Goal: Task Accomplishment & Management: Check status

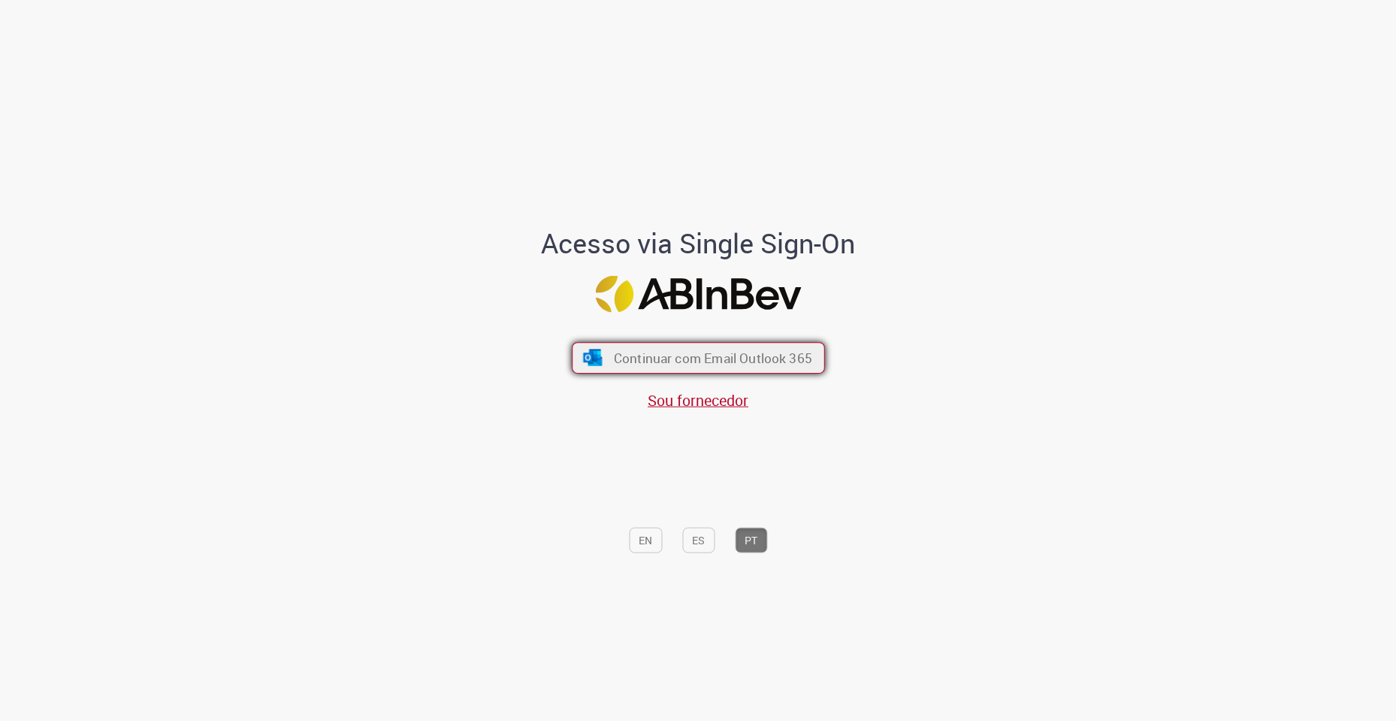
click at [687, 348] on button "Continuar com Email Outlook 365" at bounding box center [698, 359] width 253 height 32
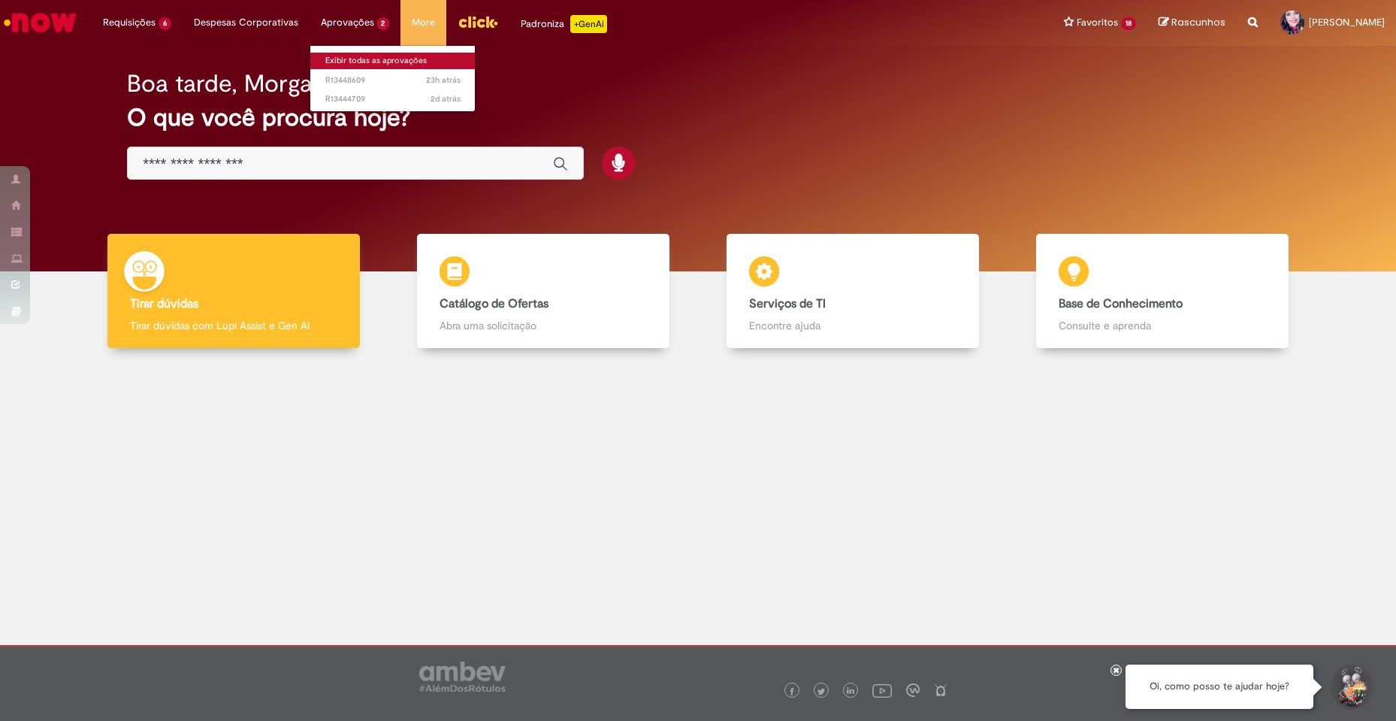
click at [349, 54] on link "Exibir todas as aprovações" at bounding box center [392, 61] width 165 height 17
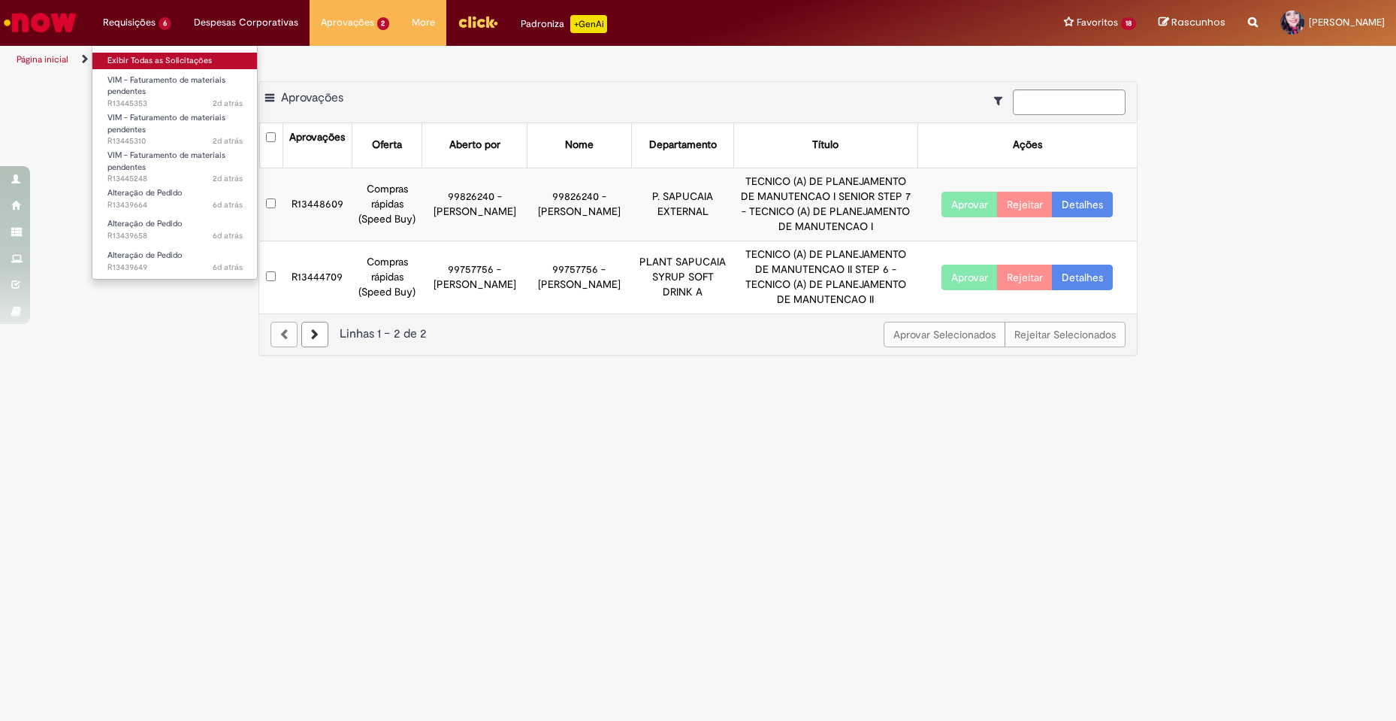
click at [147, 62] on link "Exibir Todas as Solicitações" at bounding box center [174, 61] width 165 height 17
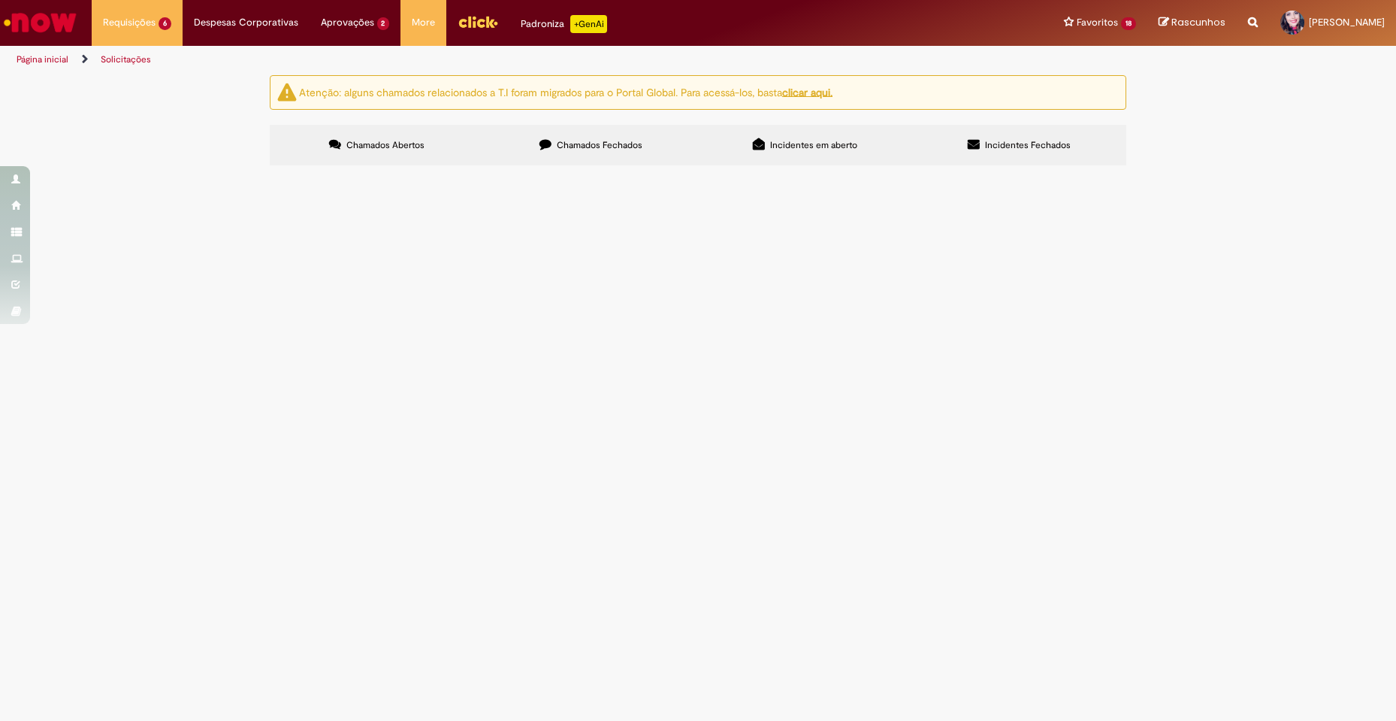
click at [0, 0] on span "Speed Buy gerando pedido com valor menor do que o inserido na requisição, por f…" at bounding box center [0, 0] width 0 height 0
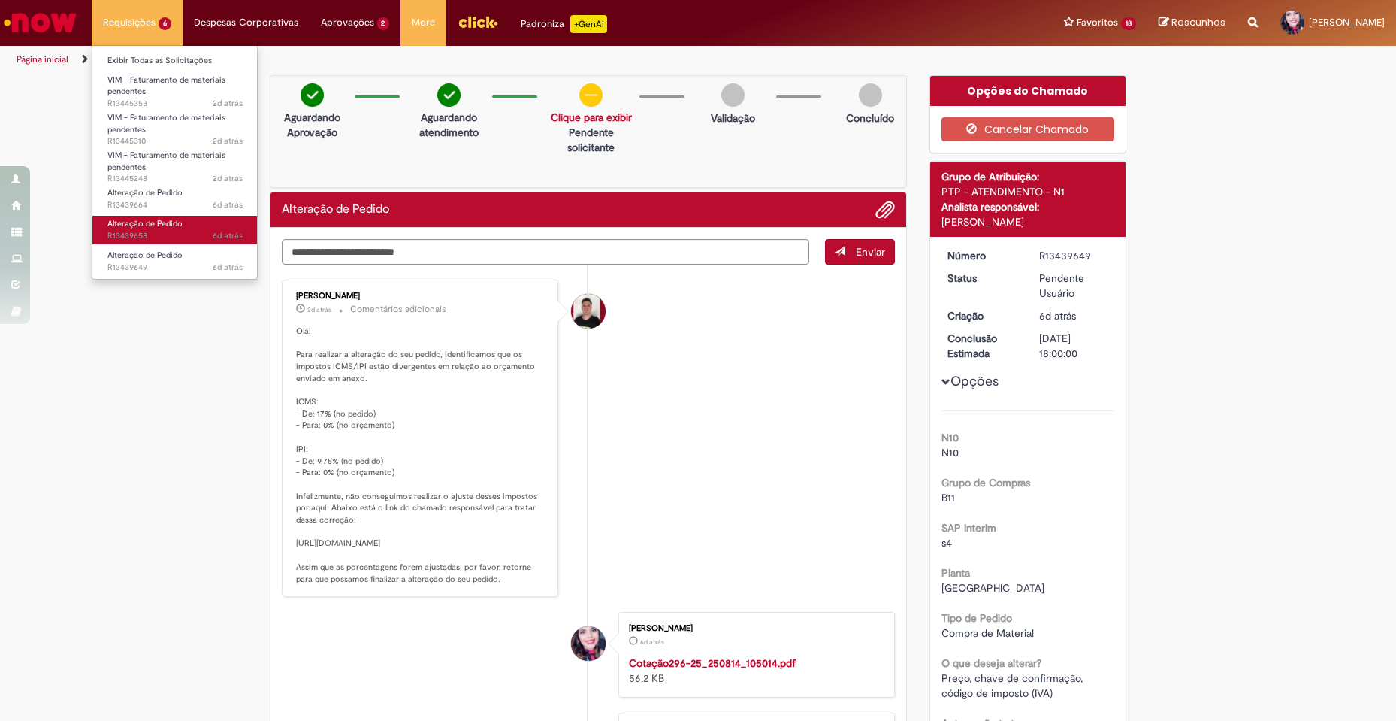
click at [171, 228] on span "Alteração de Pedido" at bounding box center [144, 223] width 75 height 11
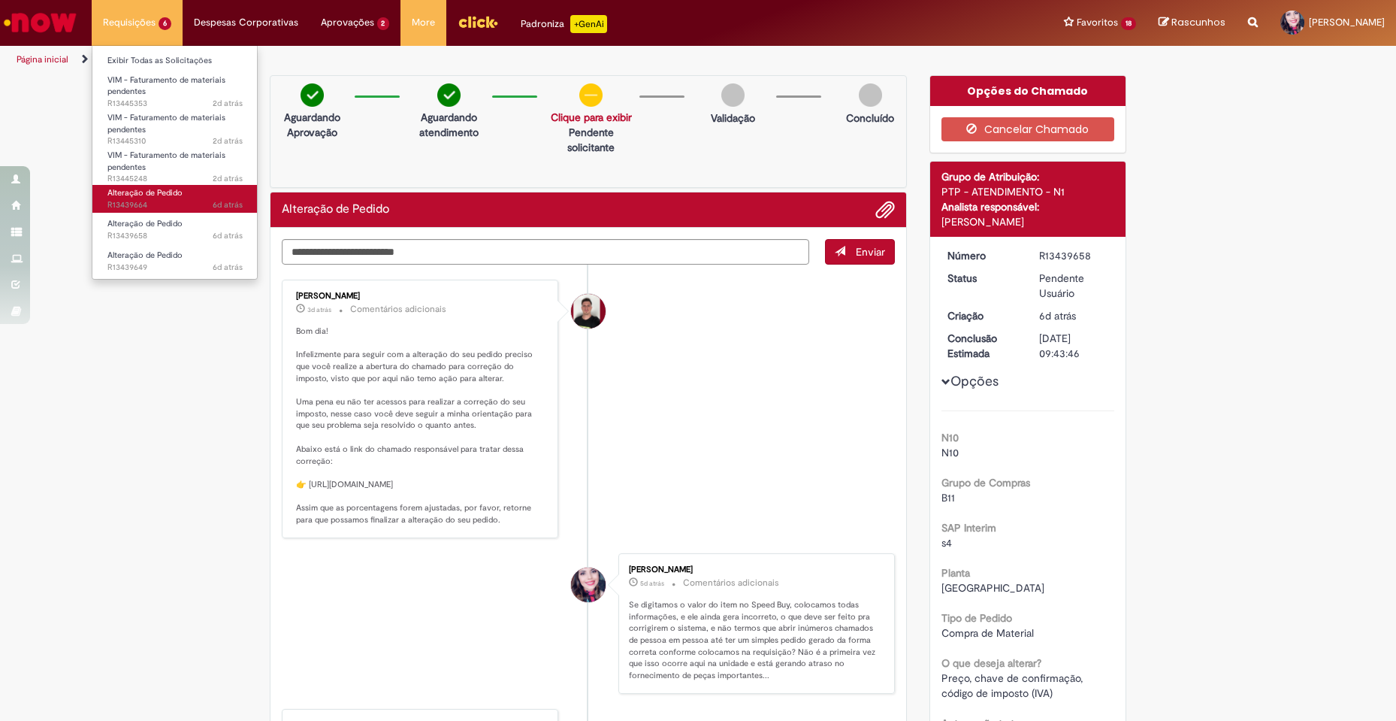
click at [172, 191] on span "Alteração de Pedido" at bounding box center [144, 192] width 75 height 11
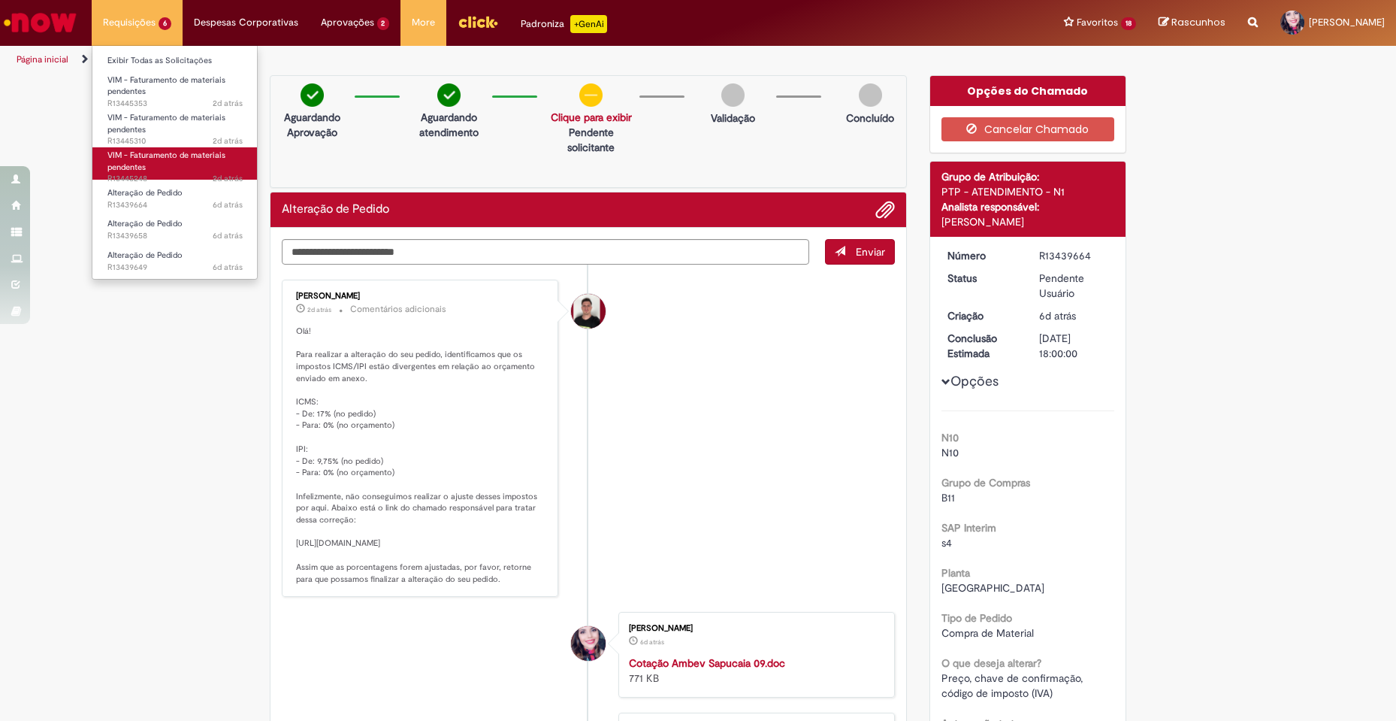
click at [164, 164] on link "VIM - Faturamento de materiais pendentes 2d atrás 2 dias atrás R13445248" at bounding box center [174, 163] width 165 height 32
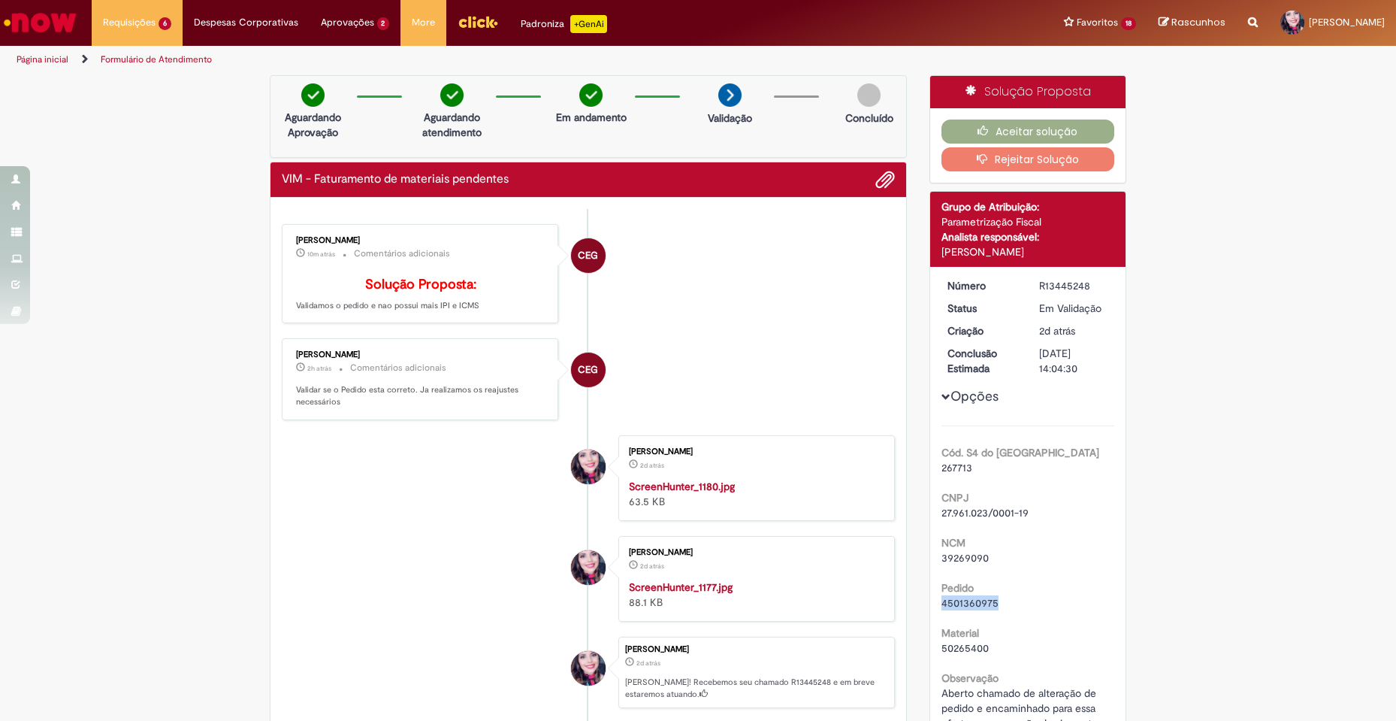
drag, startPoint x: 996, startPoint y: 604, endPoint x: 937, endPoint y: 604, distance: 59.4
click at [941, 604] on div "4501360975" at bounding box center [1028, 602] width 174 height 15
click at [1289, 168] on div "Verificar Código de Barras Aguardando Aprovação Aguardando atendimento Em andam…" at bounding box center [698, 579] width 1396 height 1009
click at [1298, 468] on div "Verificar Código de Barras Aguardando Aprovação Aguardando atendimento Em andam…" at bounding box center [698, 579] width 1396 height 1009
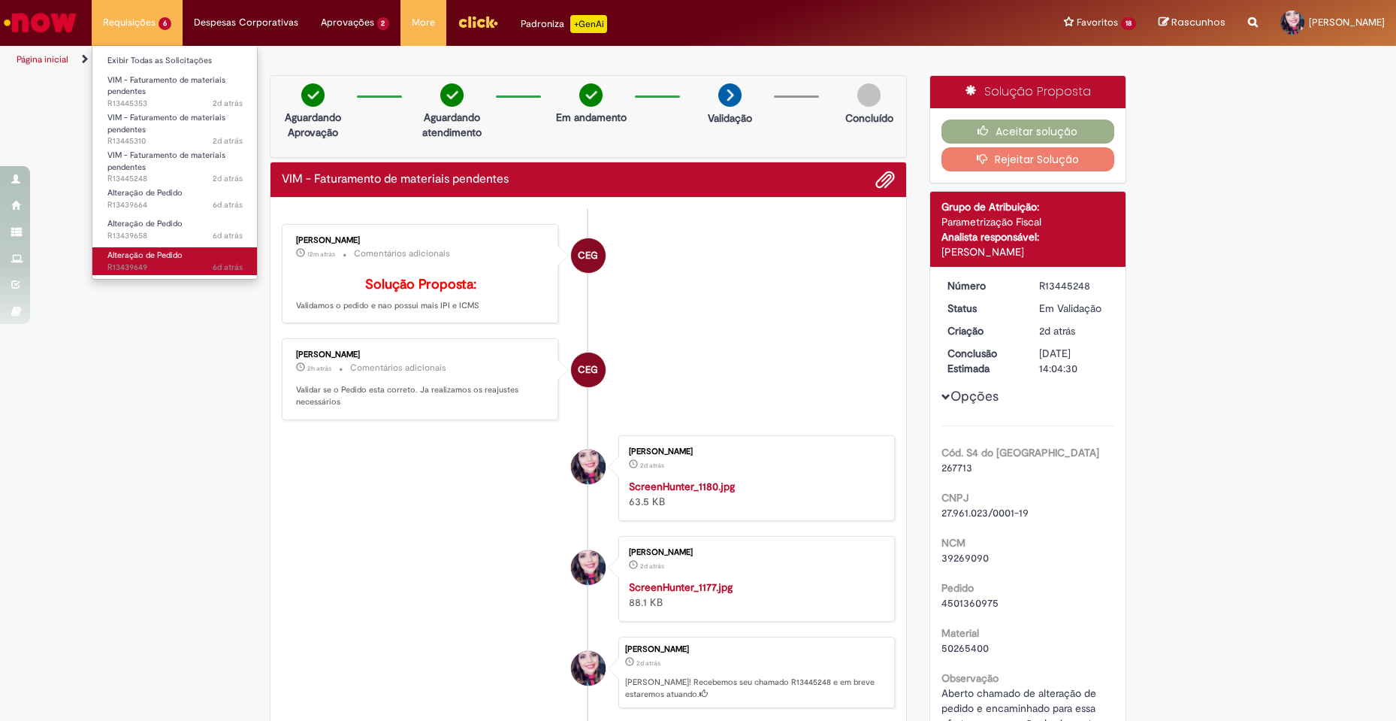
click at [162, 255] on span "Alteração de Pedido" at bounding box center [144, 254] width 75 height 11
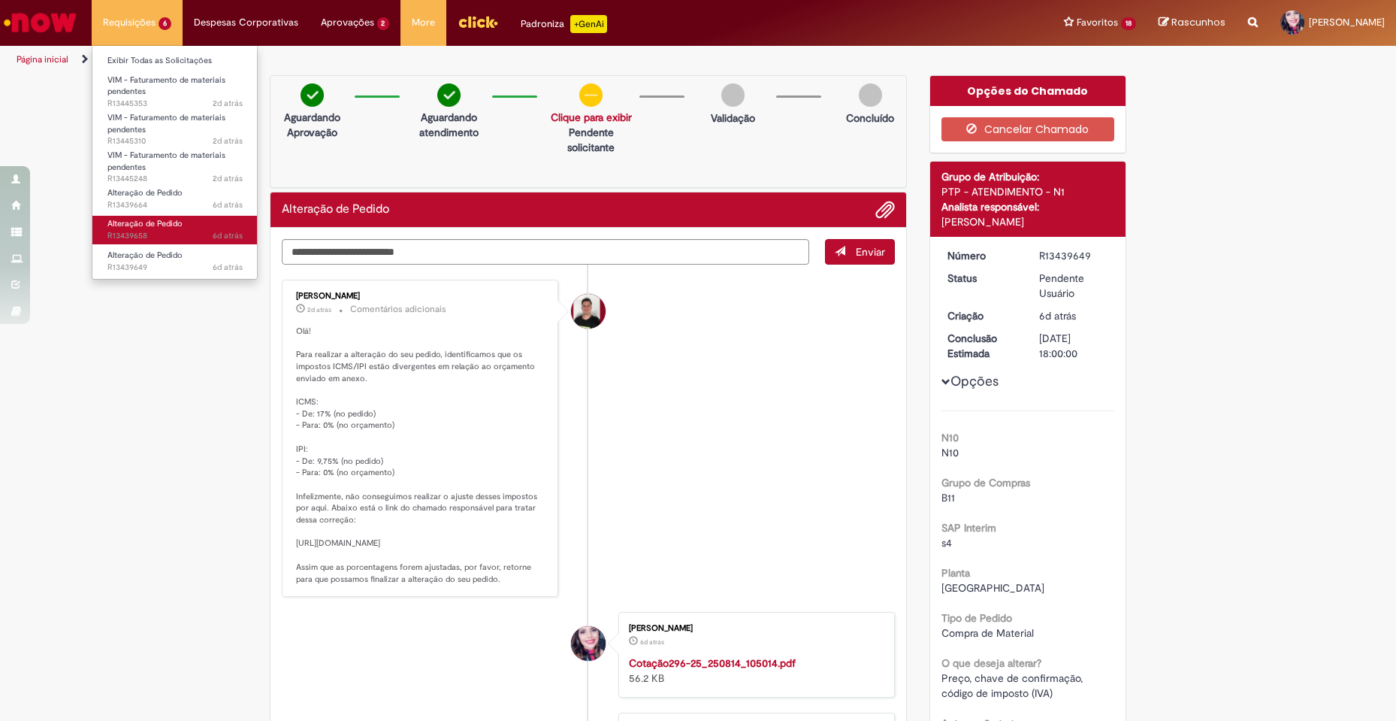
click at [183, 221] on link "Alteração de Pedido 6d atrás 6 dias atrás R13439658" at bounding box center [174, 230] width 165 height 28
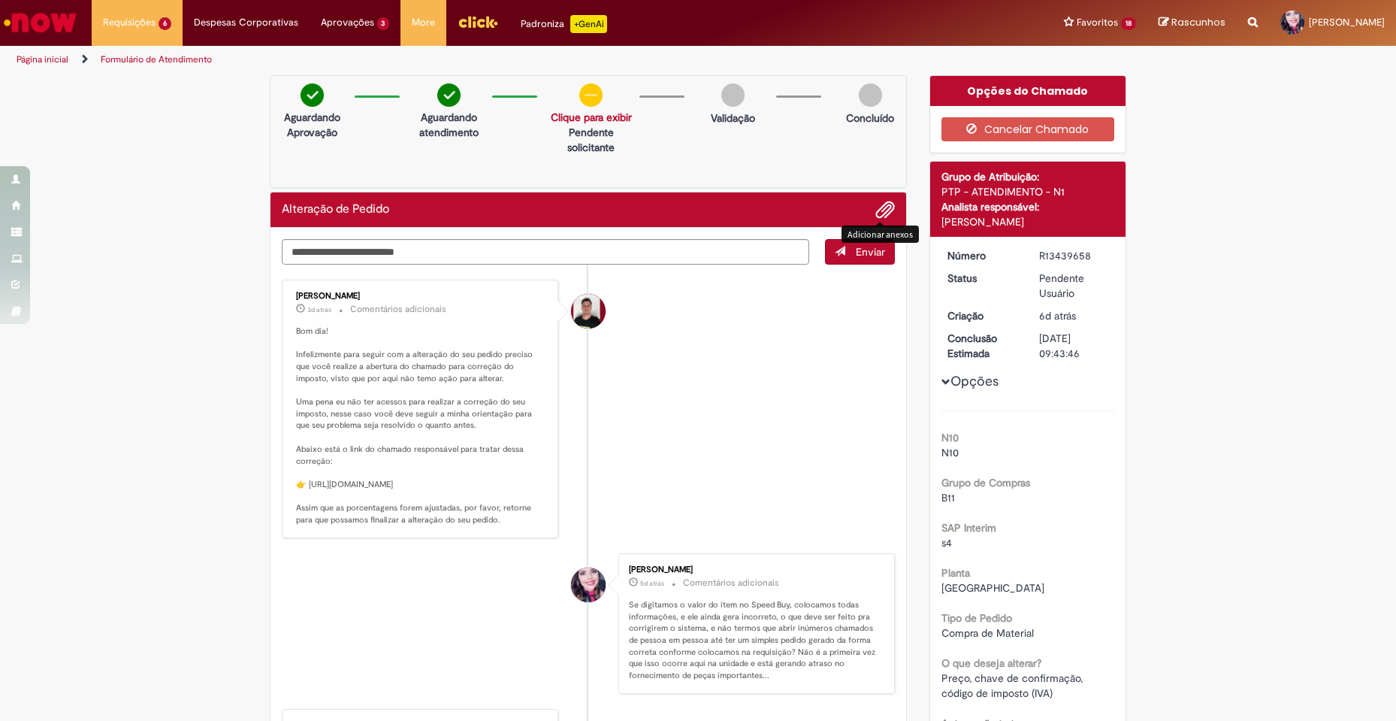
click at [881, 210] on span "Adicionar anexos" at bounding box center [885, 210] width 18 height 18
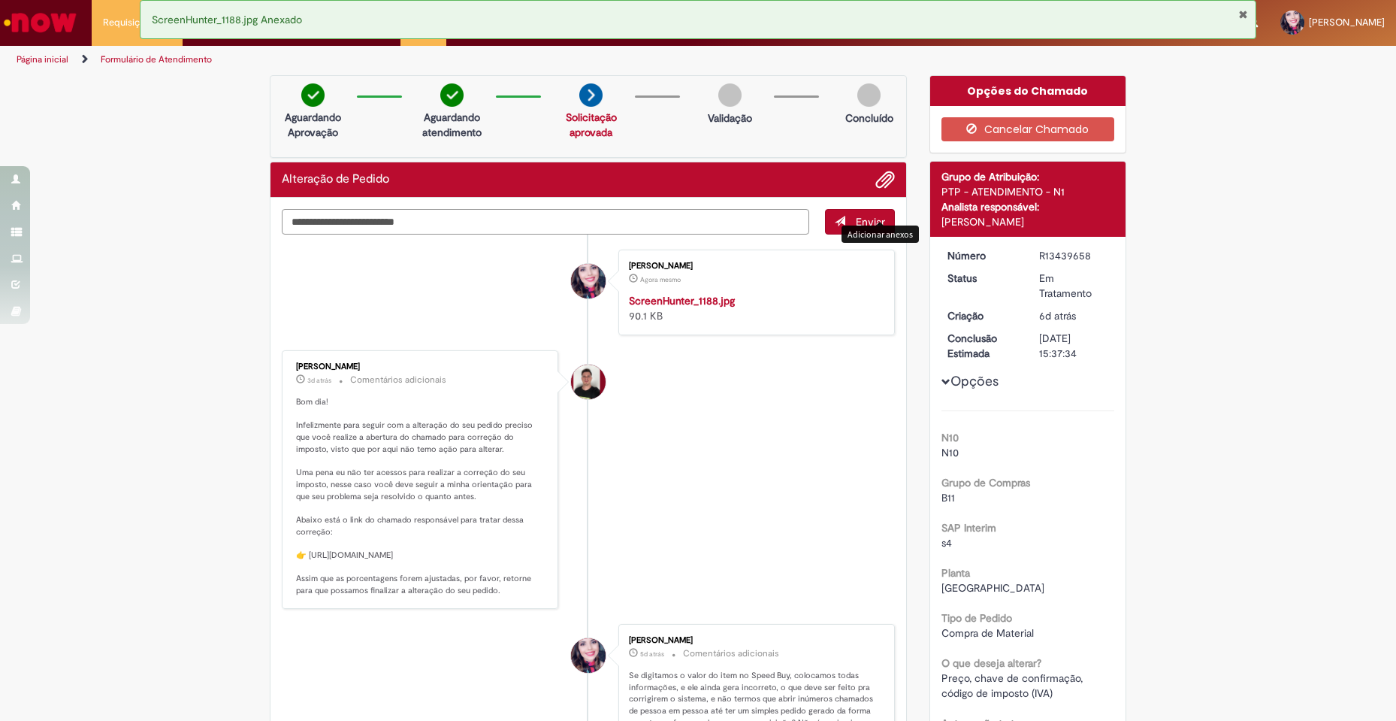
click at [640, 228] on textarea "Digite sua mensagem aqui..." at bounding box center [545, 222] width 527 height 26
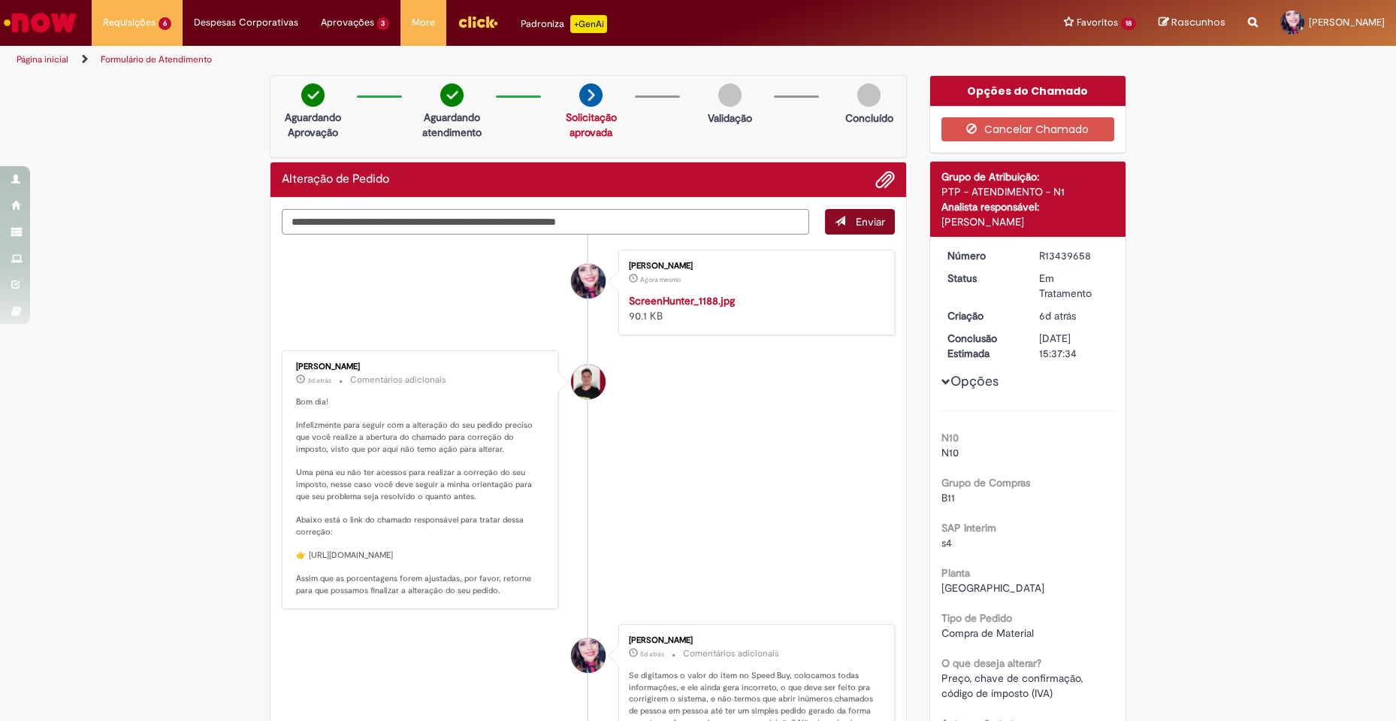
type textarea "**********"
click at [831, 228] on button "Enviar" at bounding box center [860, 222] width 70 height 26
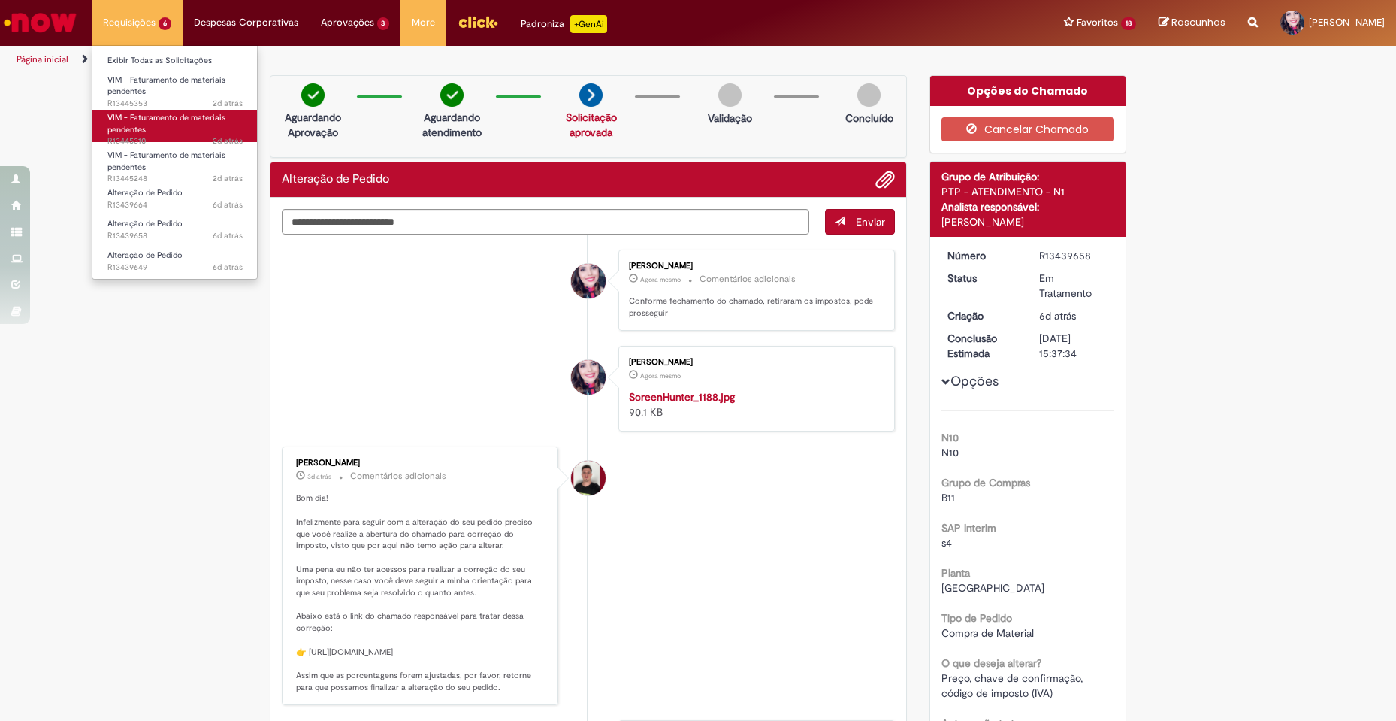
click at [166, 119] on span "VIM - Faturamento de materiais pendentes" at bounding box center [166, 123] width 118 height 23
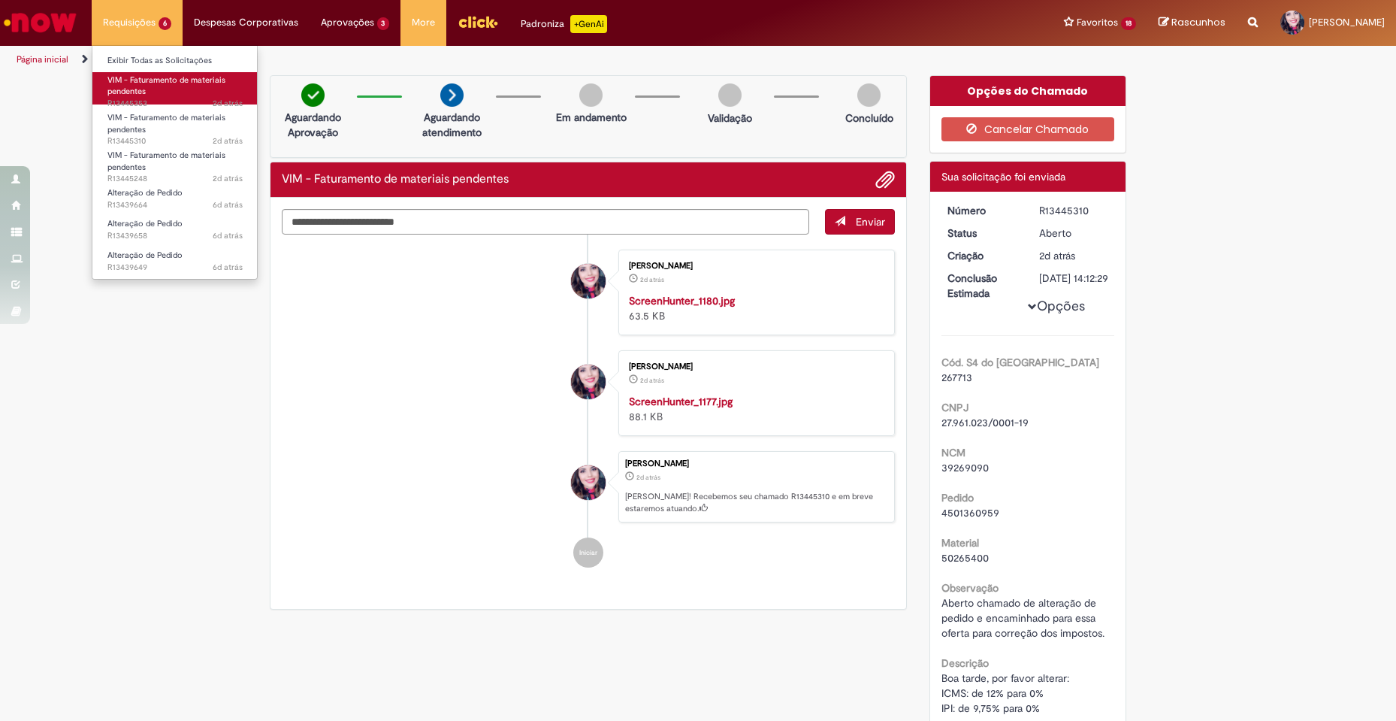
click at [150, 94] on link "VIM - Faturamento de materiais pendentes 2d atrás 2 dias atrás R13445353" at bounding box center [174, 88] width 165 height 32
